Goal: Task Accomplishment & Management: Use online tool/utility

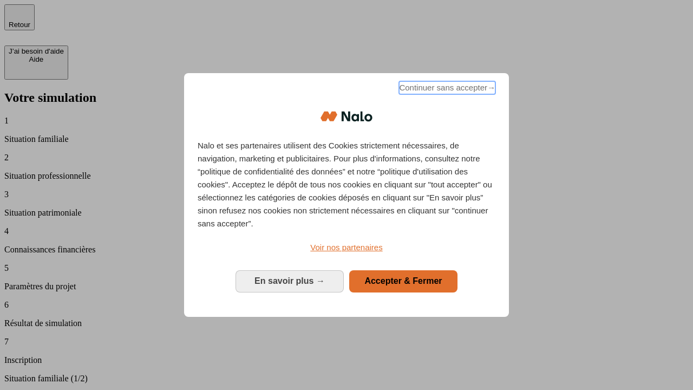
click at [446, 89] on span "Continuer sans accepter →" at bounding box center [447, 87] width 96 height 13
